Goal: Communication & Community: Answer question/provide support

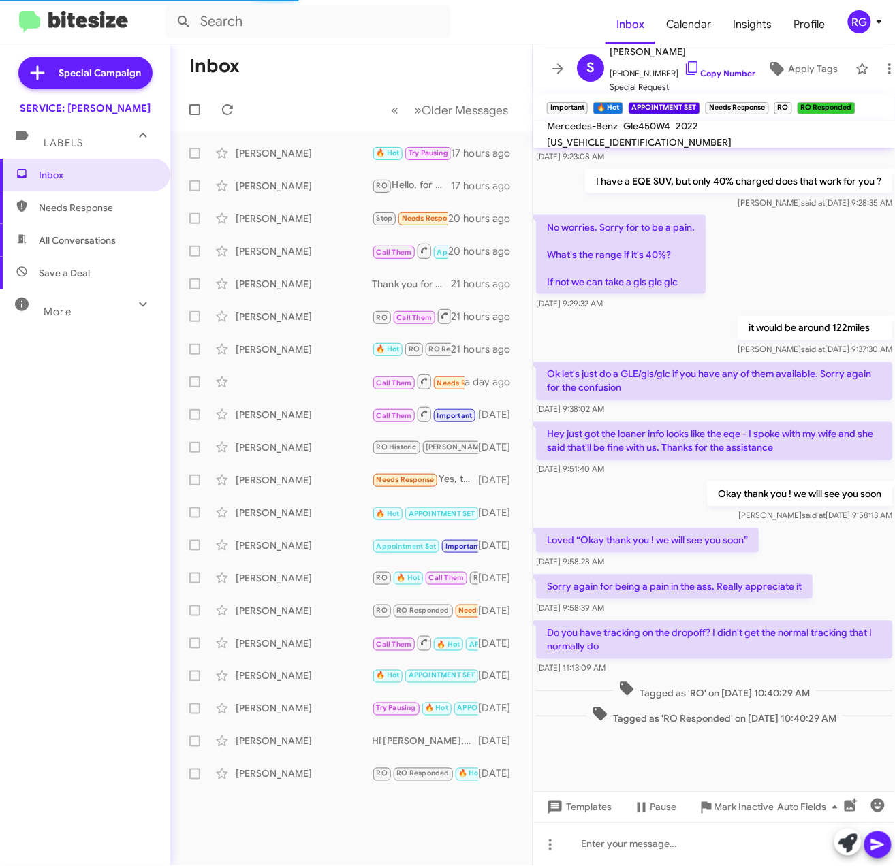
scroll to position [513, 0]
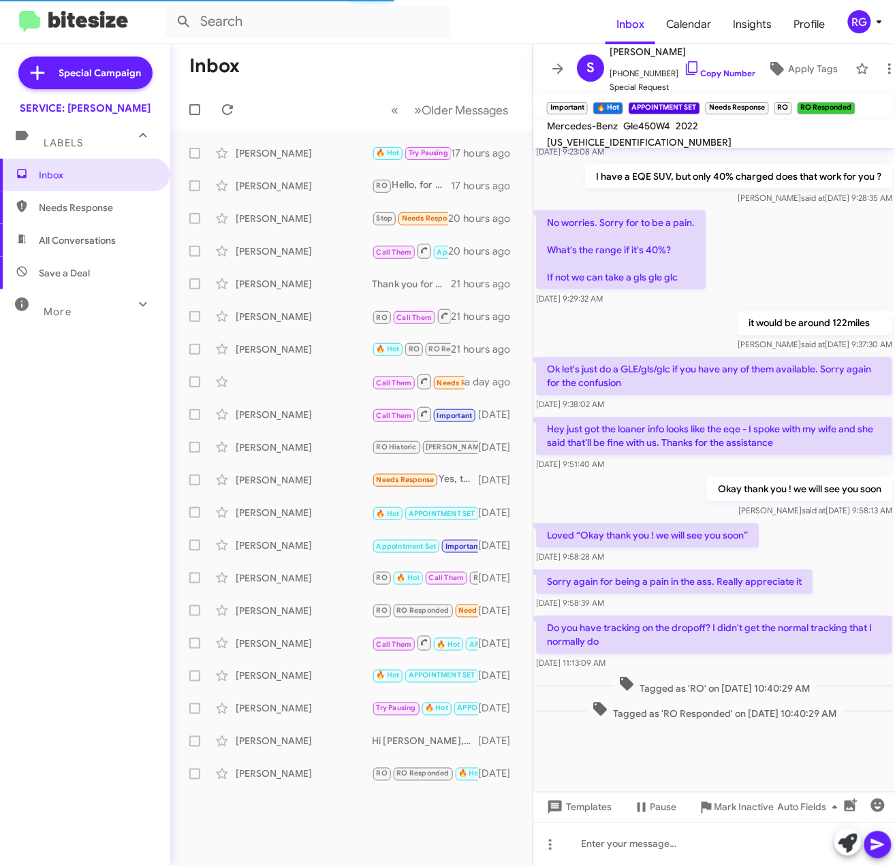
click at [263, 129] on mat-toolbar-row "« Previous » Next Older Messages" at bounding box center [351, 110] width 362 height 44
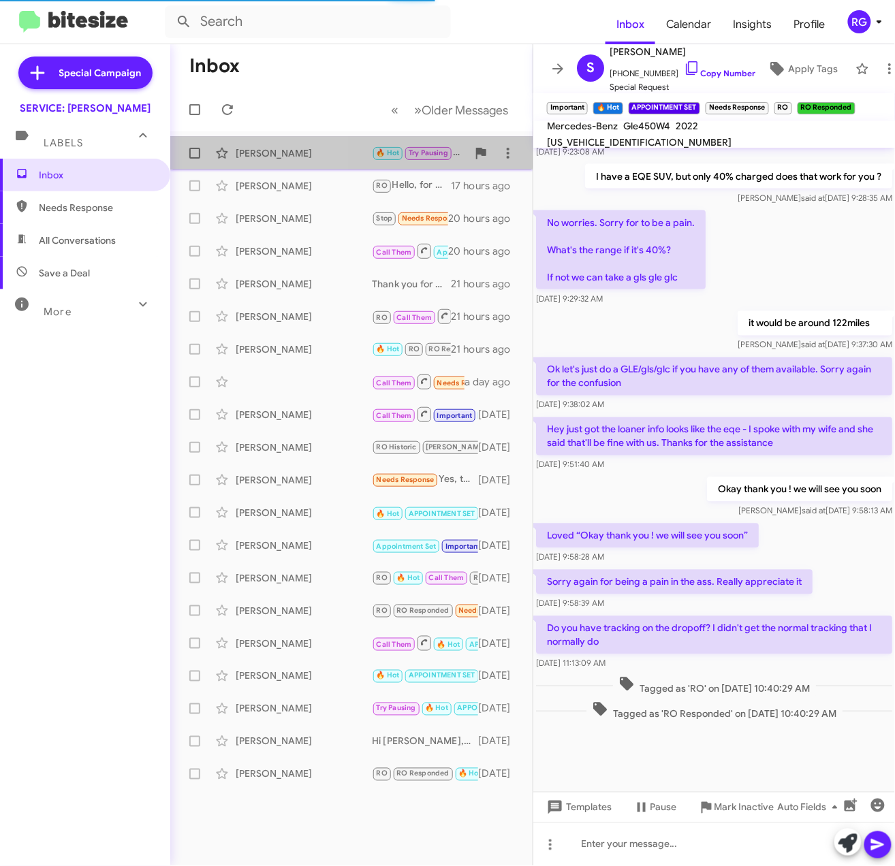
click at [268, 144] on div "Parrish Chang 🔥 Hot Try Pausing Sounds great! Just text us when you're back, an…" at bounding box center [351, 153] width 341 height 27
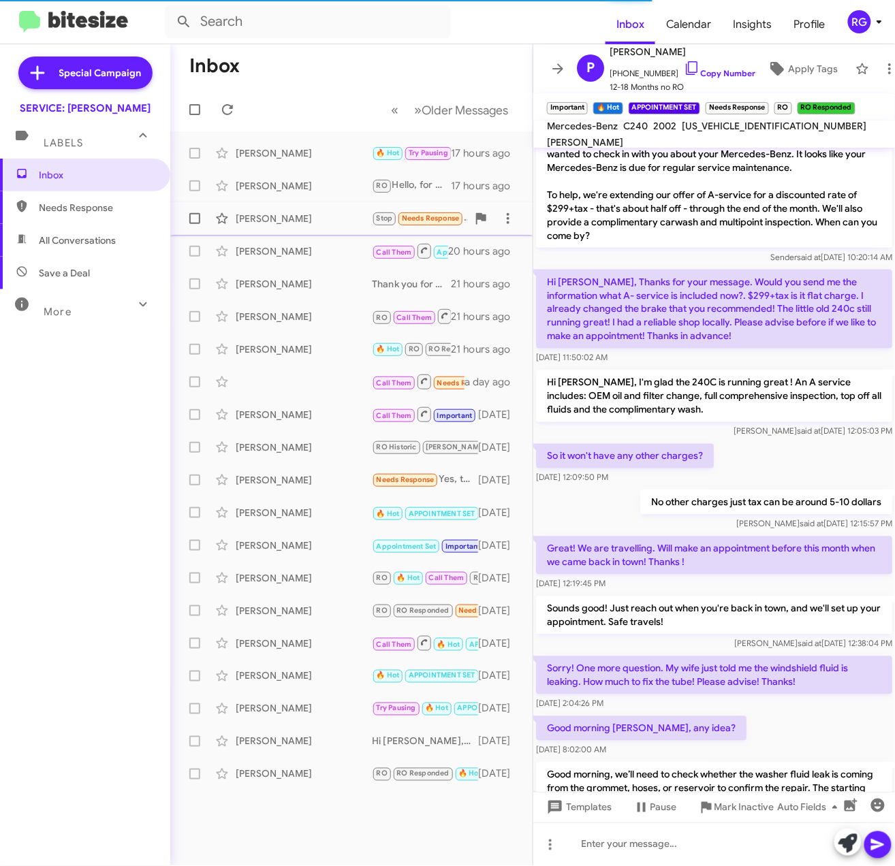
scroll to position [731, 0]
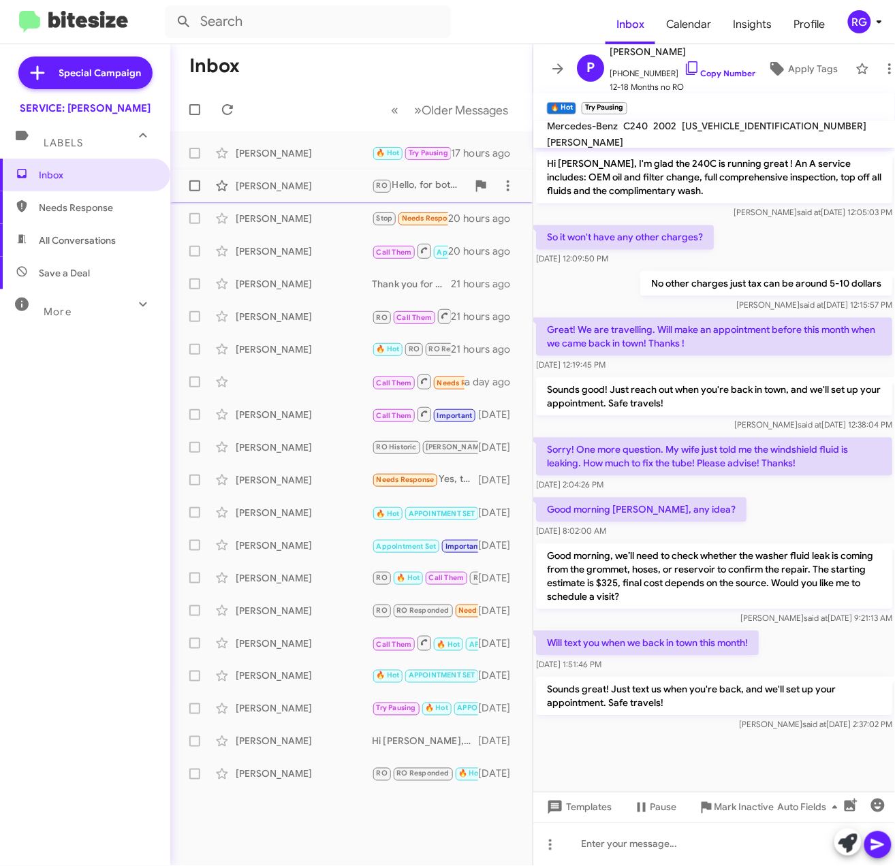
click at [325, 192] on div "[PERSON_NAME]" at bounding box center [304, 186] width 136 height 14
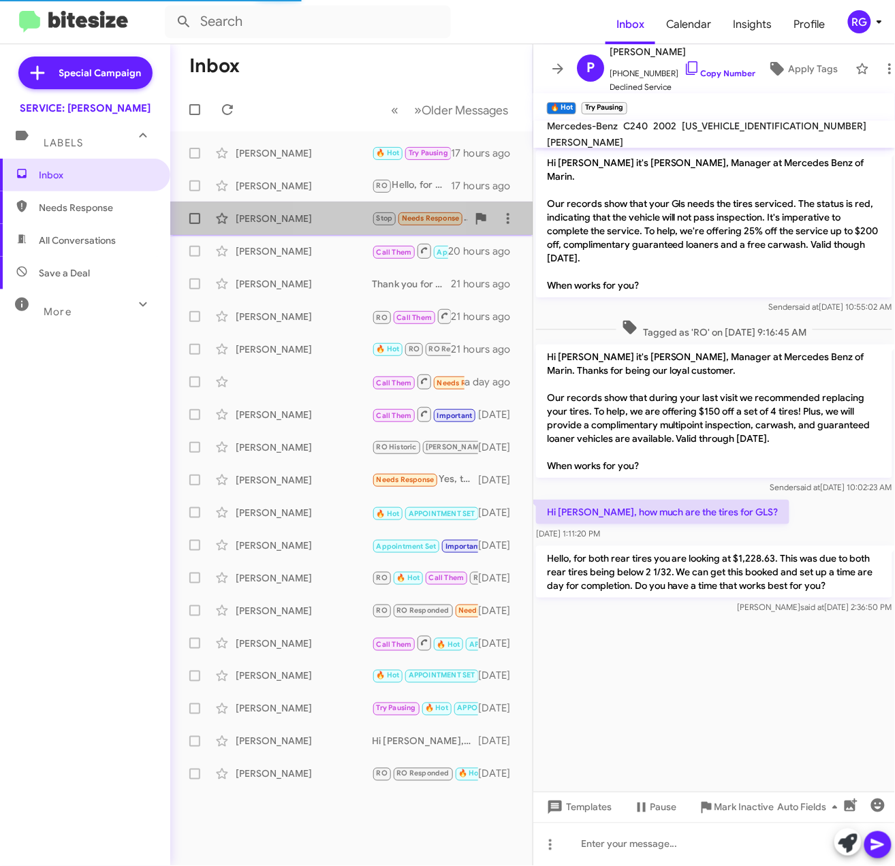
click at [327, 230] on div "Sachin Sabhlok Stop Needs Response Hi Omar...they said I could be picked up fro…" at bounding box center [351, 218] width 341 height 27
